Goal: Submit feedback/report problem

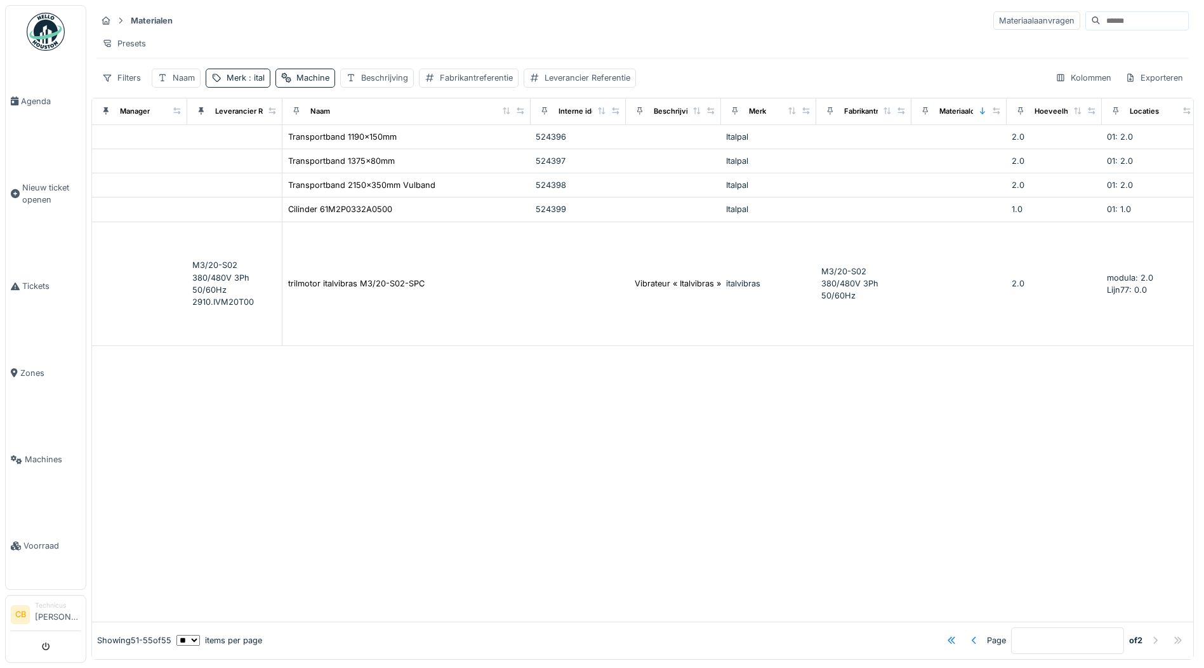
scroll to position [0, 318]
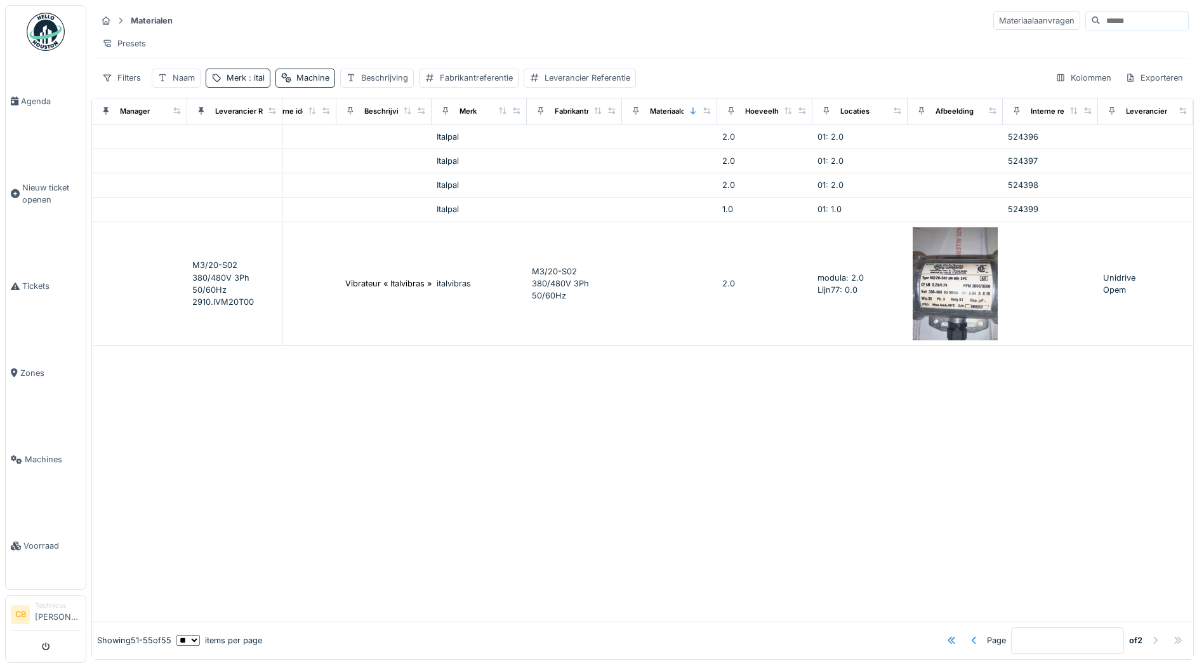
click at [44, 36] on img at bounding box center [46, 32] width 38 height 38
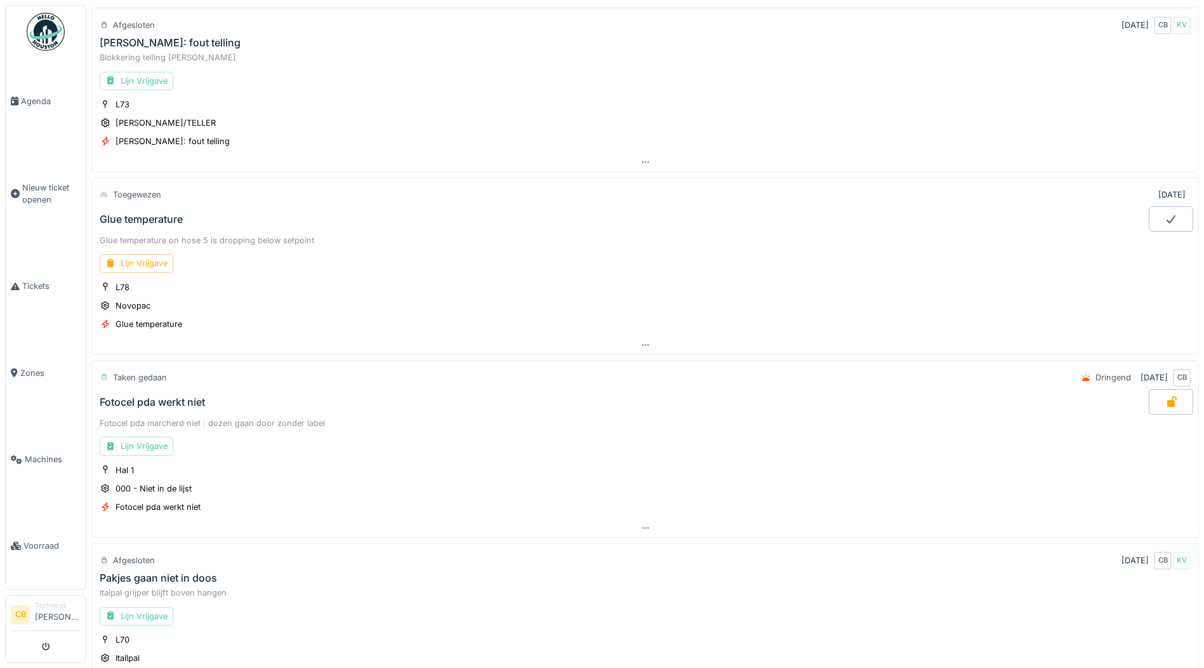
scroll to position [190, 0]
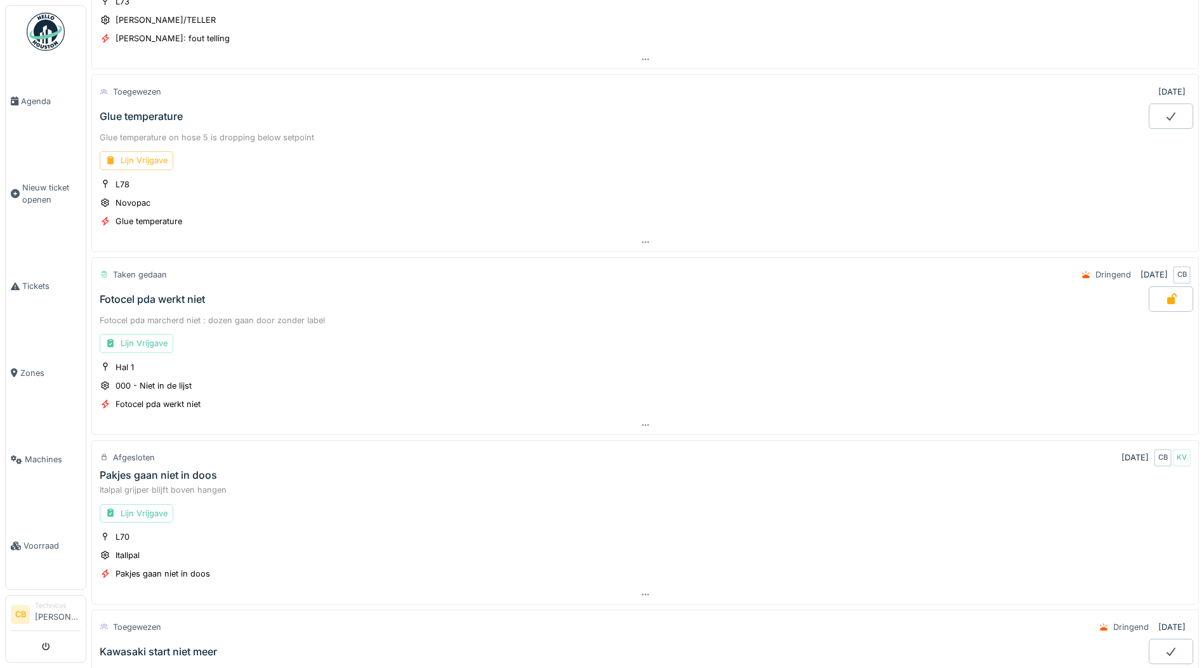
click at [147, 159] on div "Lijn Vrijgave" at bounding box center [137, 160] width 74 height 18
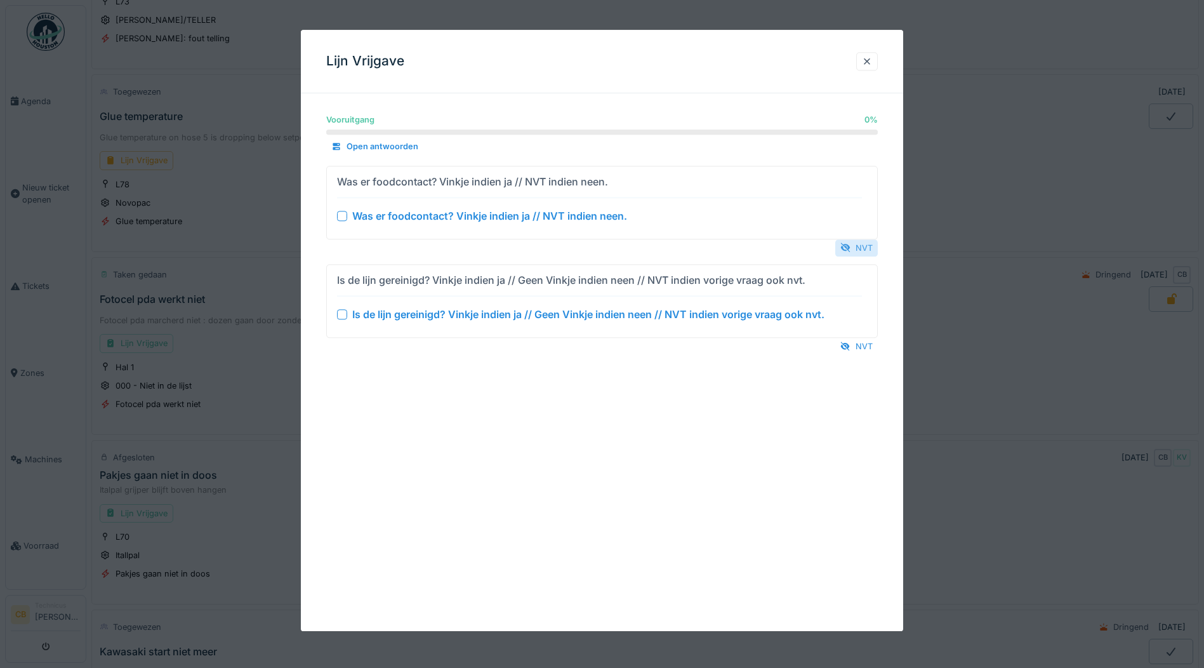
click at [854, 241] on div "NVT" at bounding box center [857, 247] width 43 height 17
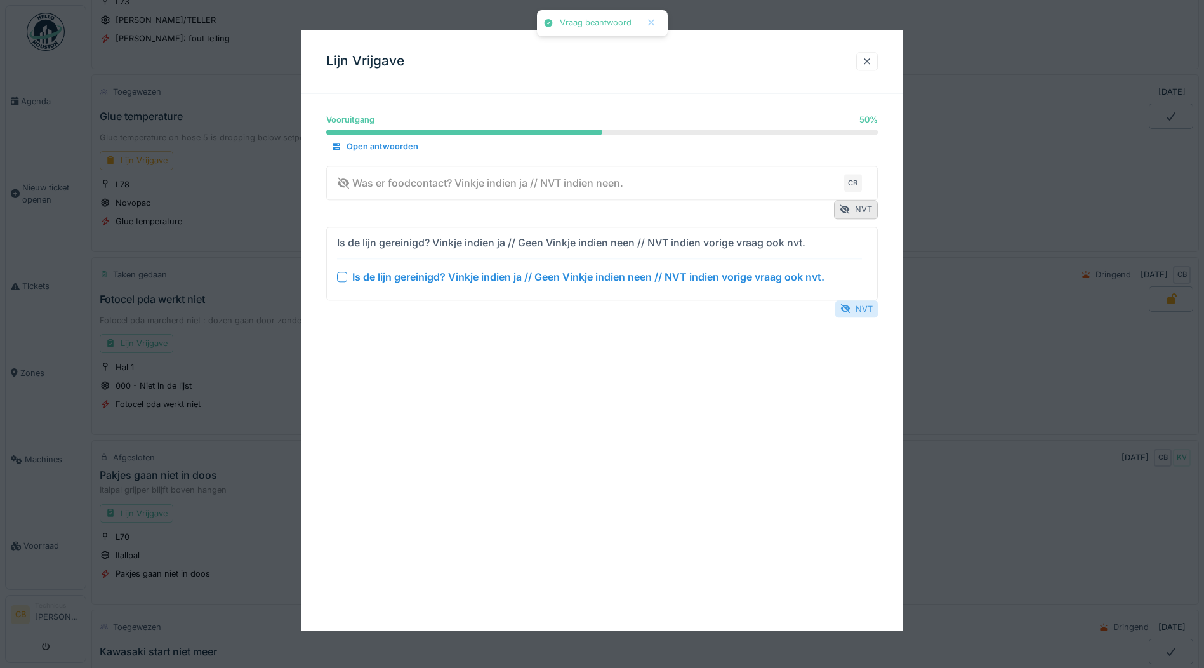
click at [861, 305] on div "NVT" at bounding box center [857, 308] width 43 height 17
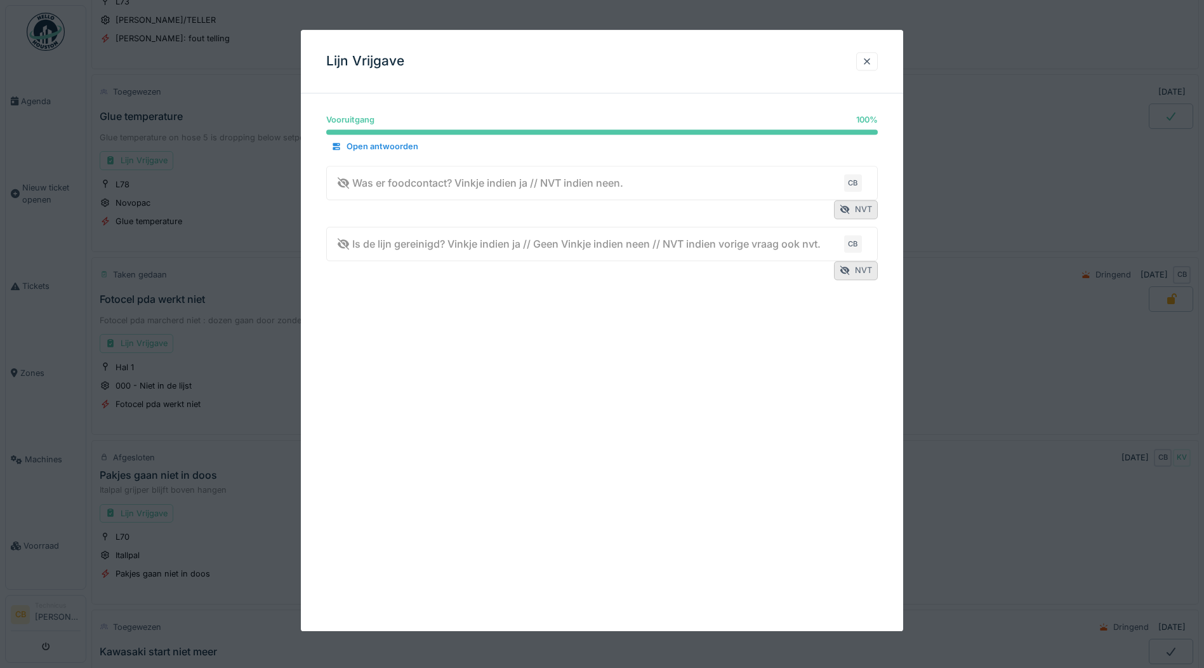
click at [968, 186] on div at bounding box center [602, 334] width 1204 height 668
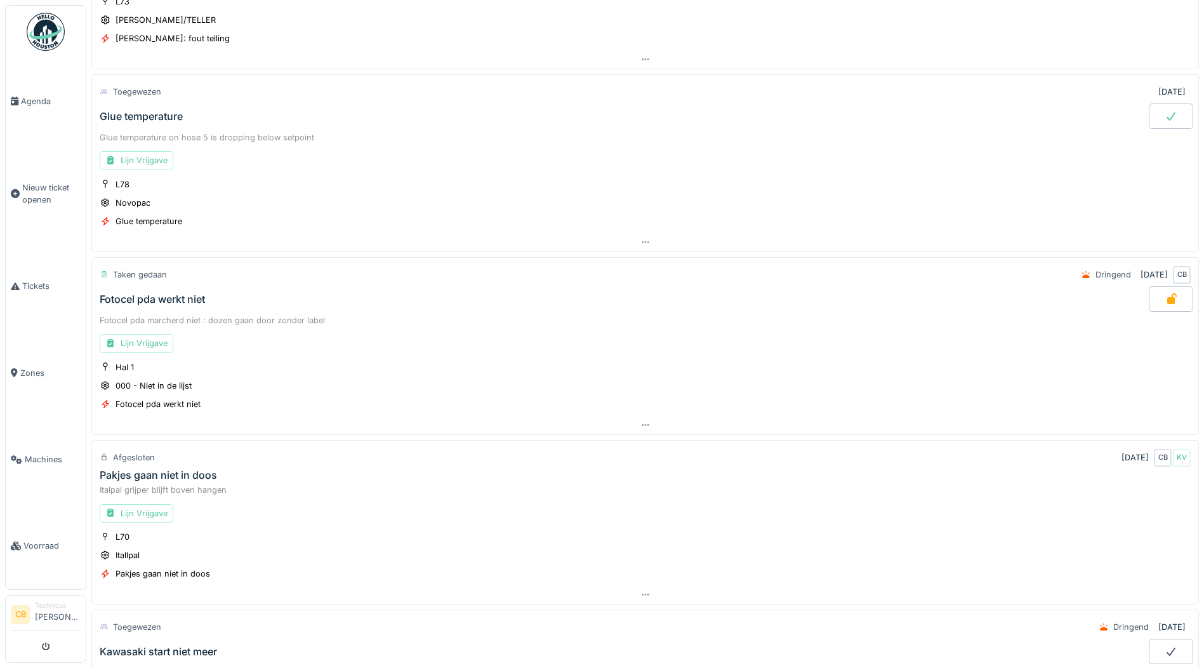
click at [154, 110] on div "Glue temperature" at bounding box center [141, 116] width 83 height 12
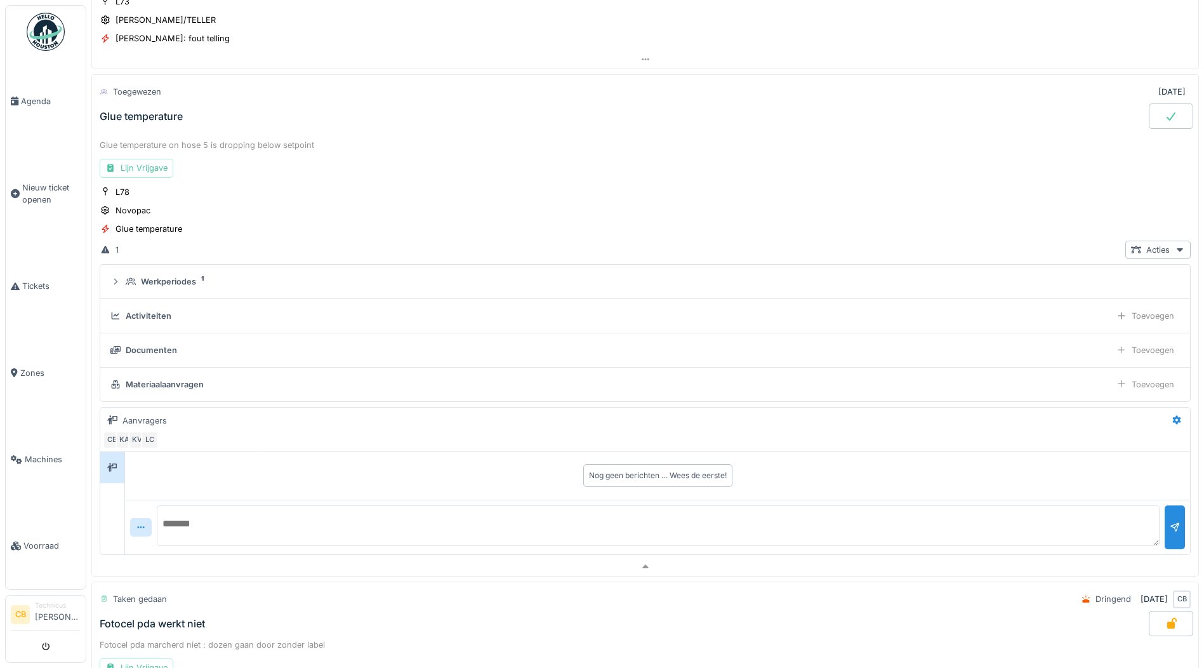
scroll to position [214, 0]
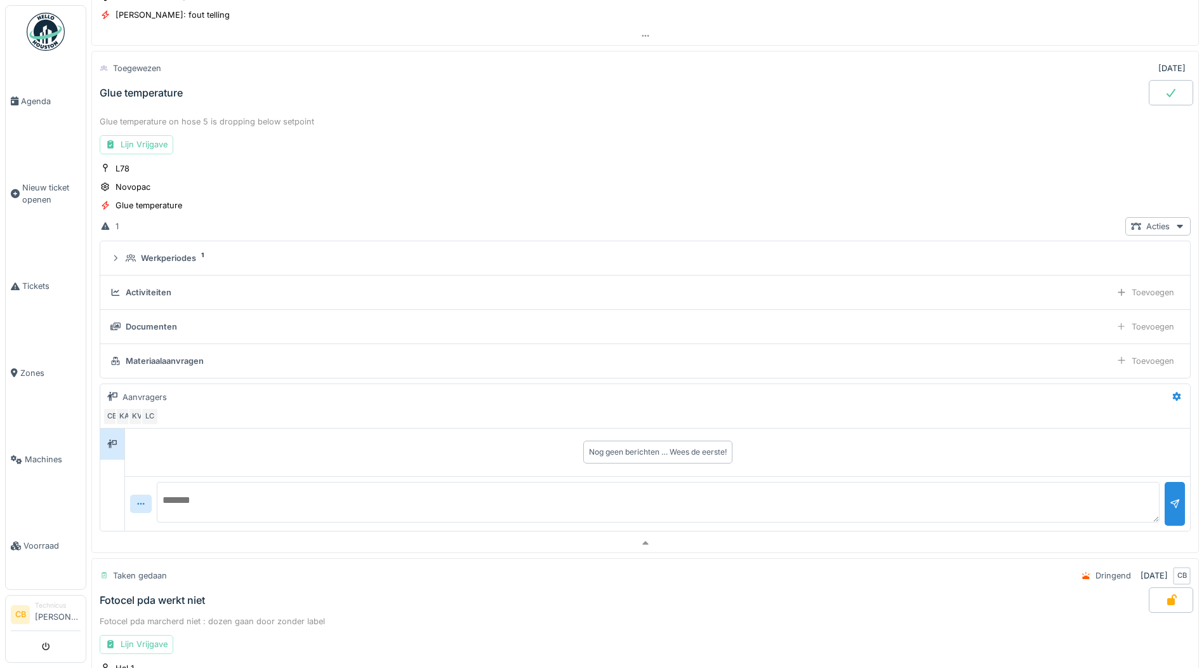
click at [175, 499] on textarea at bounding box center [658, 502] width 1003 height 41
type textarea "*"
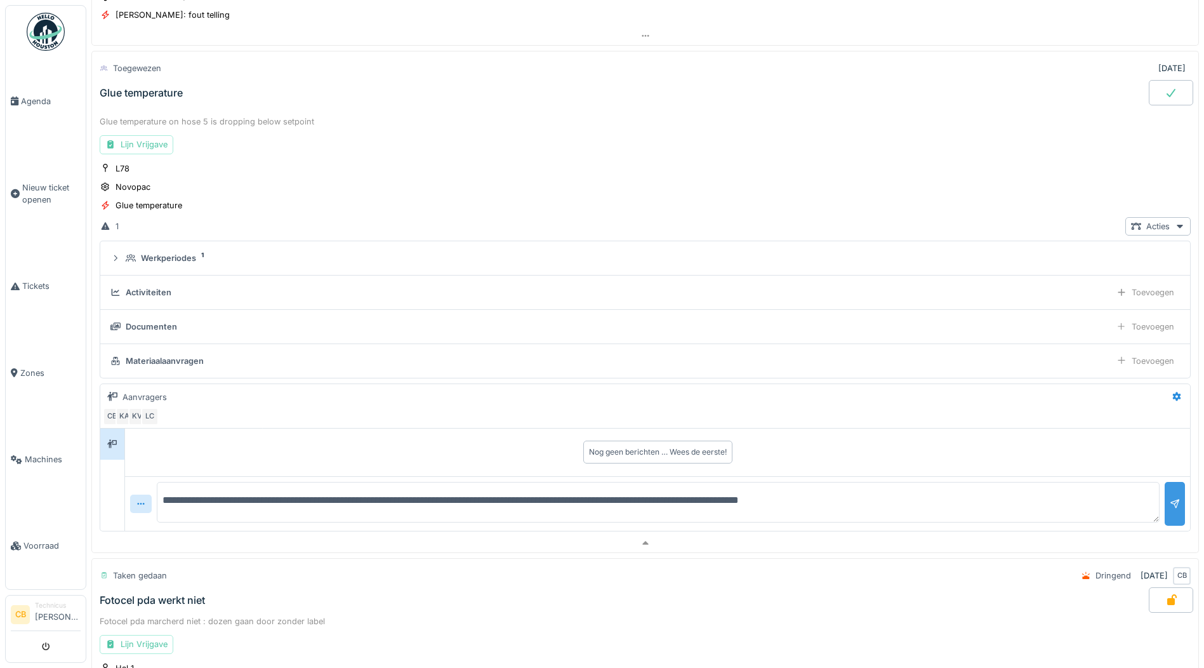
type textarea "**********"
click at [1170, 505] on div at bounding box center [1175, 504] width 10 height 12
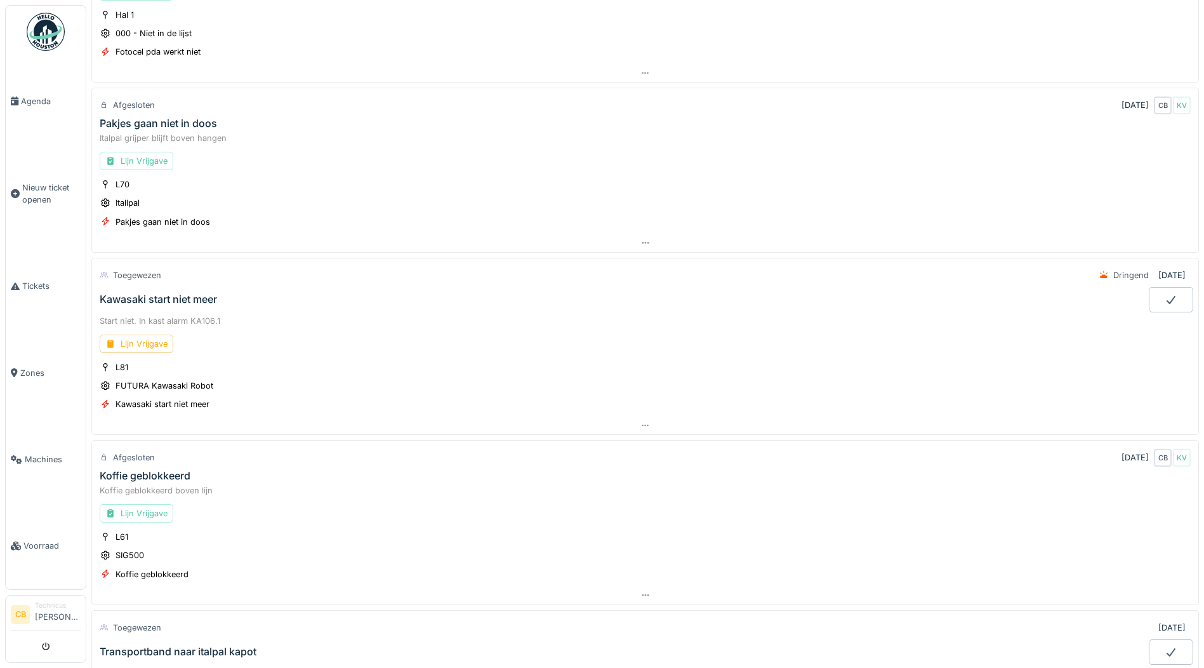
scroll to position [912, 0]
click at [147, 337] on div "Lijn Vrijgave" at bounding box center [137, 340] width 74 height 18
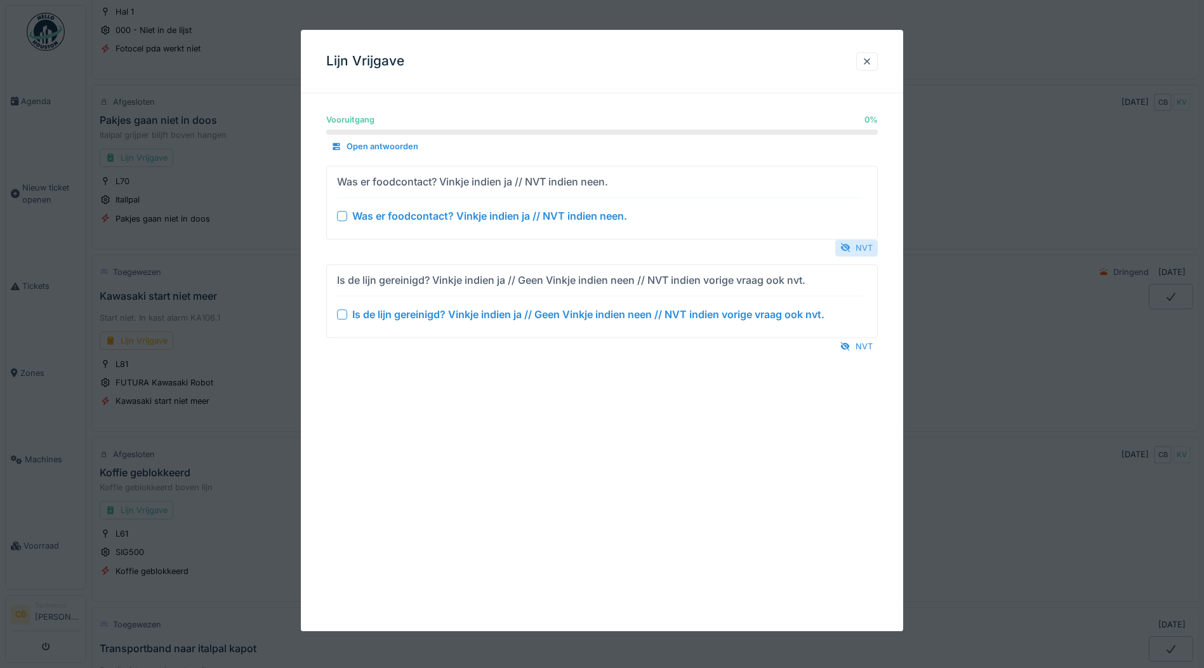
click at [866, 246] on div "NVT" at bounding box center [857, 247] width 43 height 17
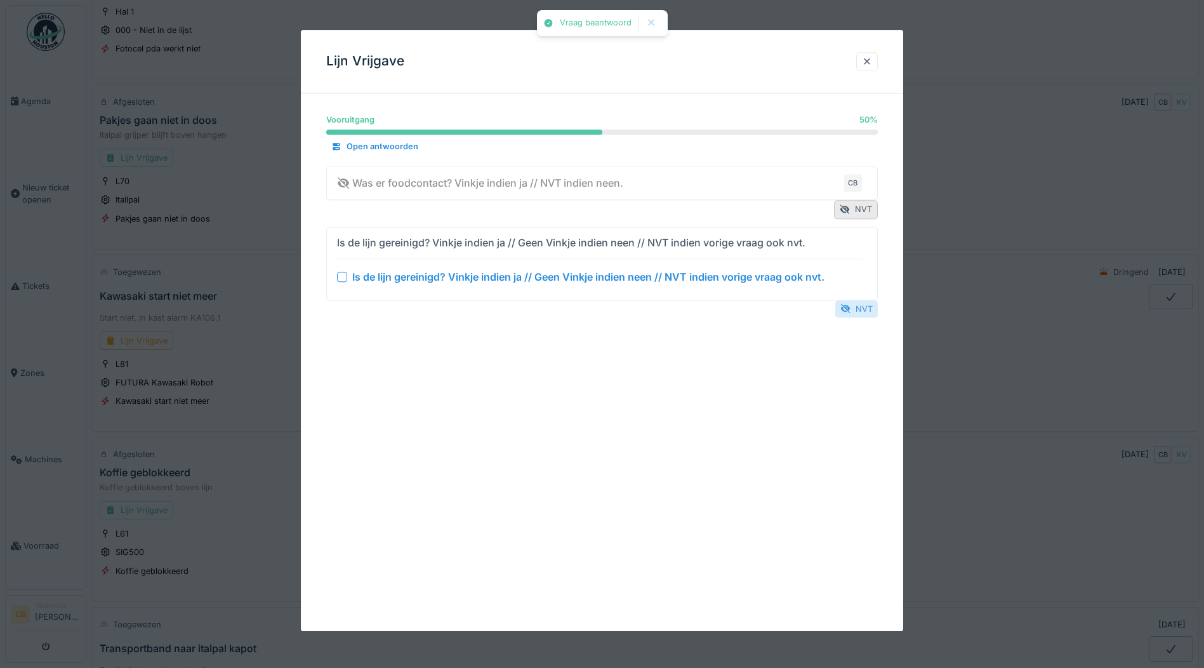
click at [865, 305] on div "NVT" at bounding box center [857, 308] width 43 height 17
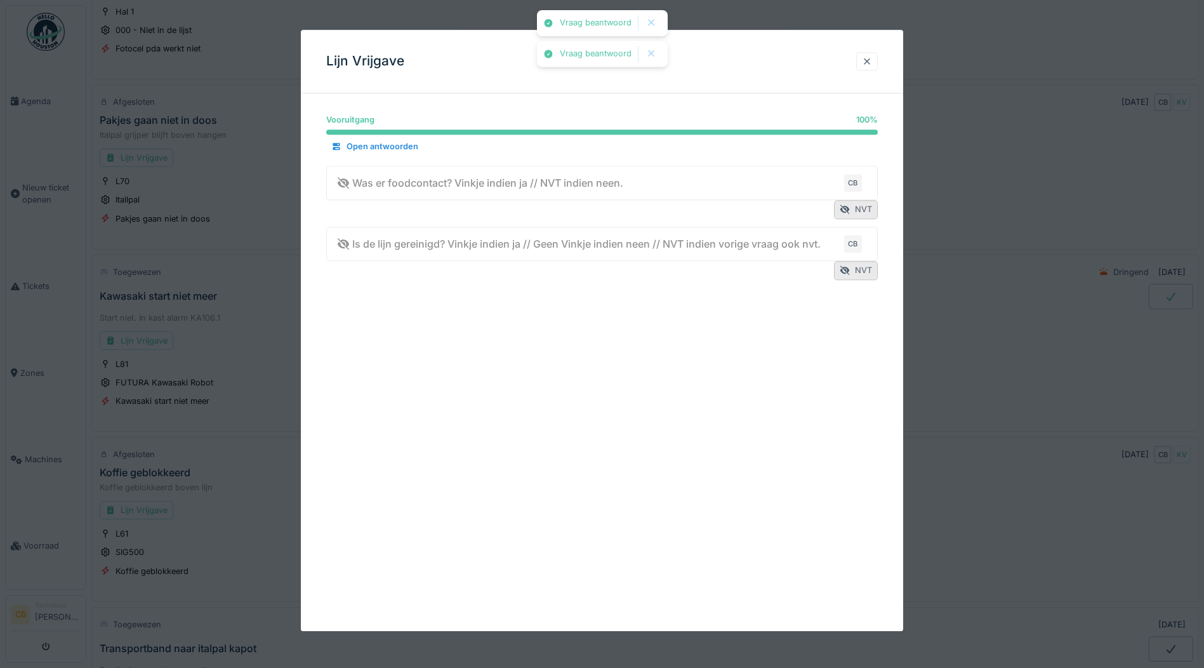
click at [871, 62] on div at bounding box center [867, 61] width 10 height 12
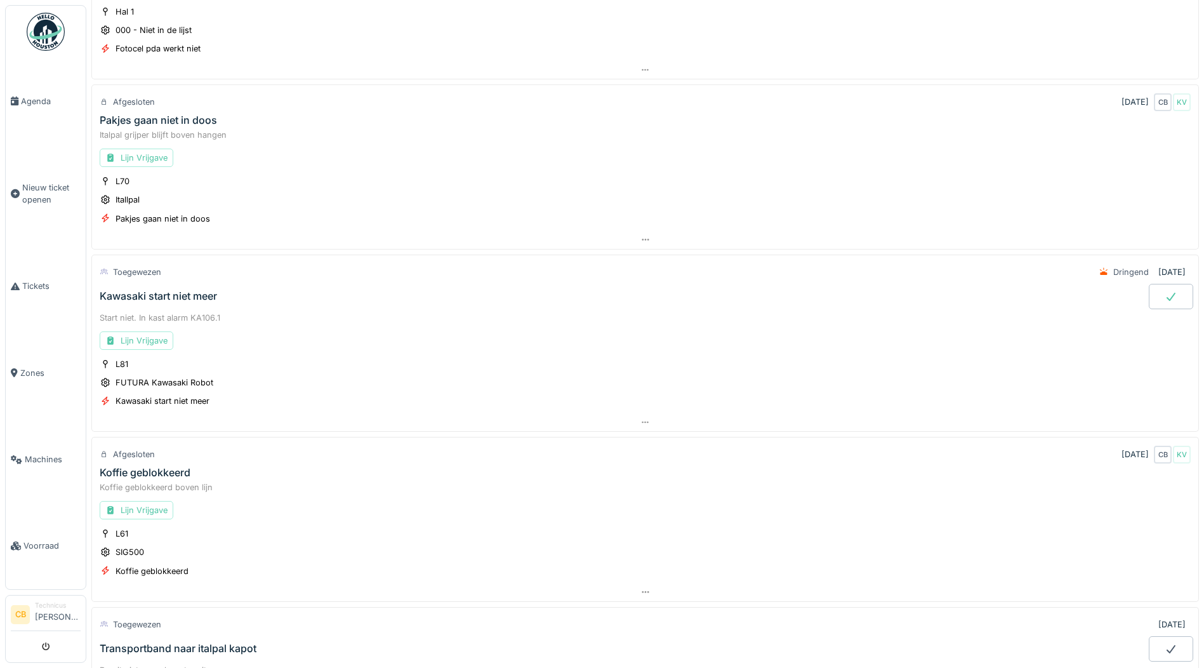
click at [1156, 290] on div at bounding box center [1171, 296] width 44 height 25
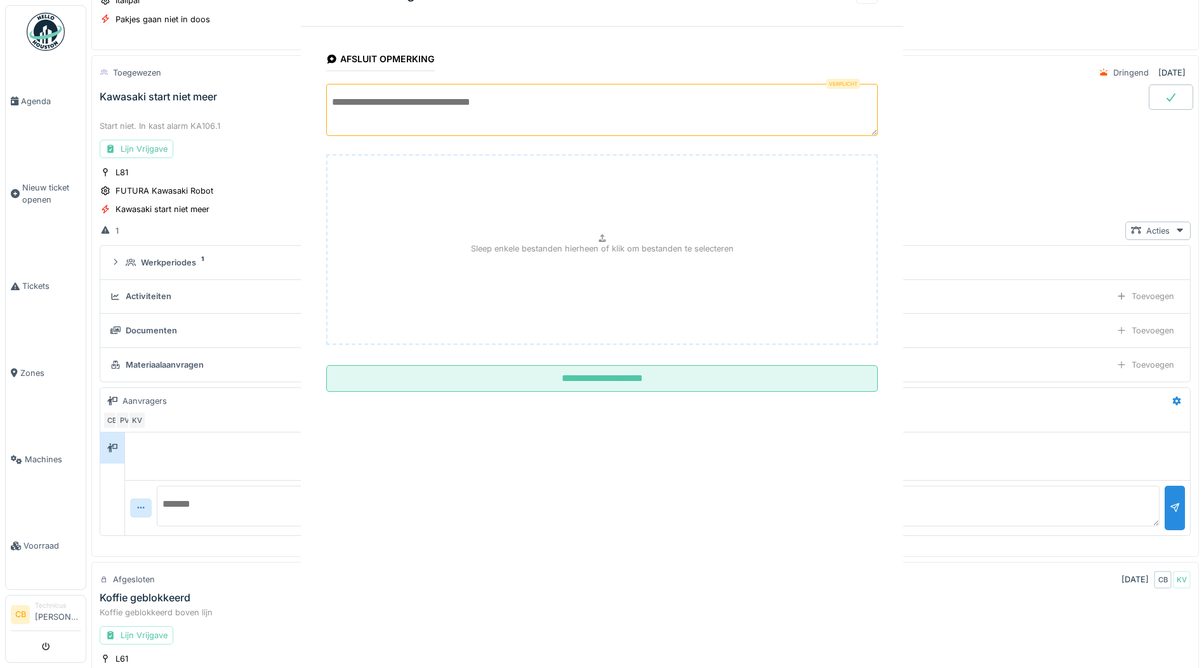
scroll to position [1116, 0]
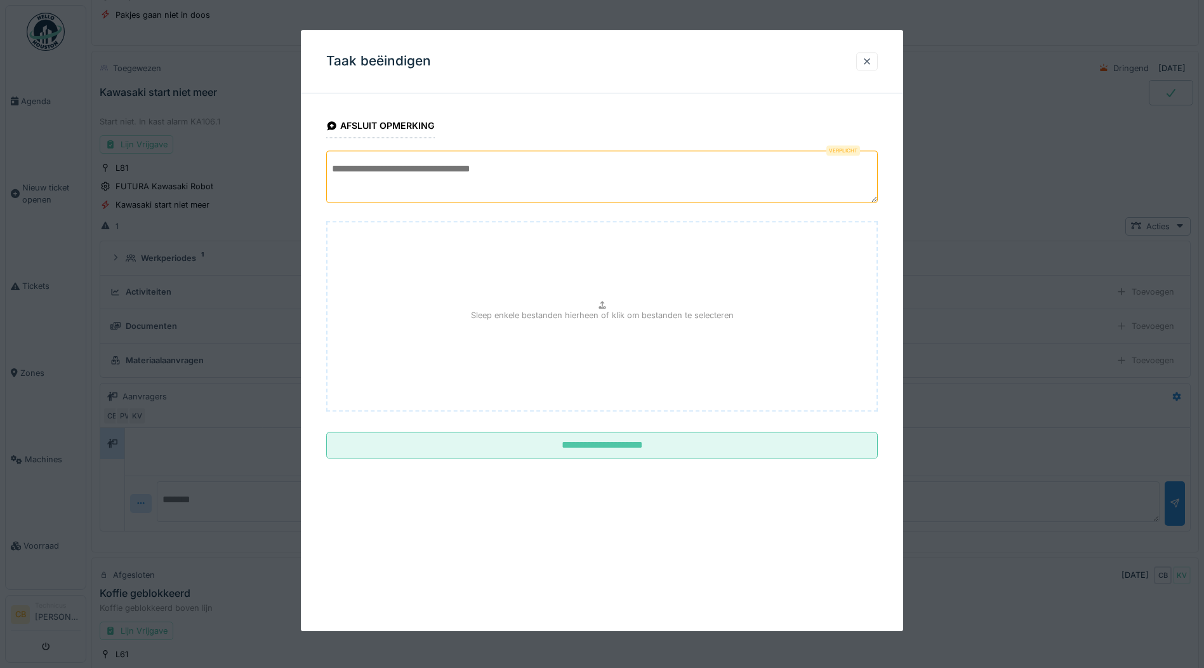
click at [330, 173] on textarea at bounding box center [602, 176] width 552 height 52
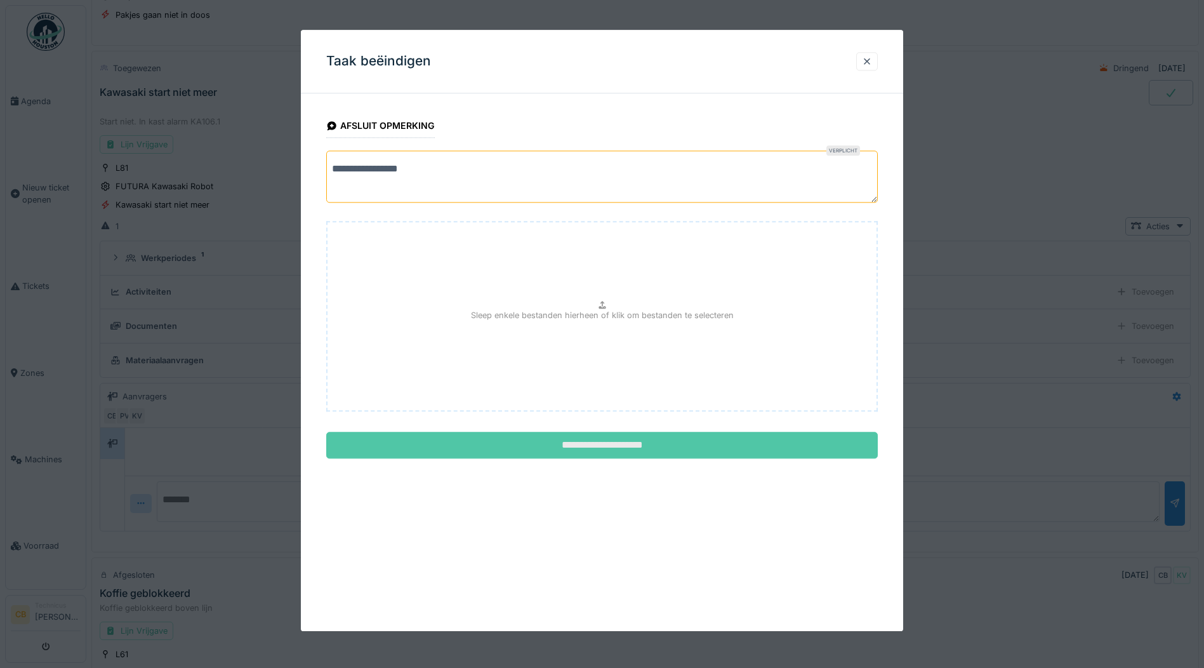
type textarea "**********"
click at [625, 443] on input "**********" at bounding box center [602, 445] width 552 height 27
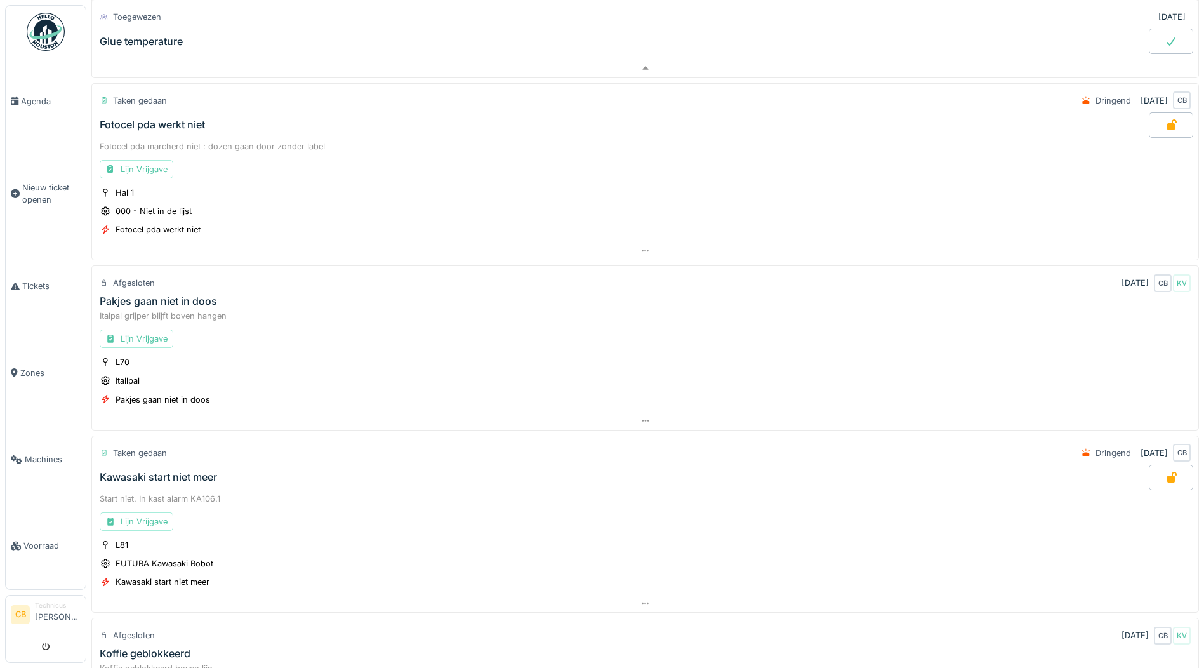
scroll to position [608, 0]
